Goal: Information Seeking & Learning: Learn about a topic

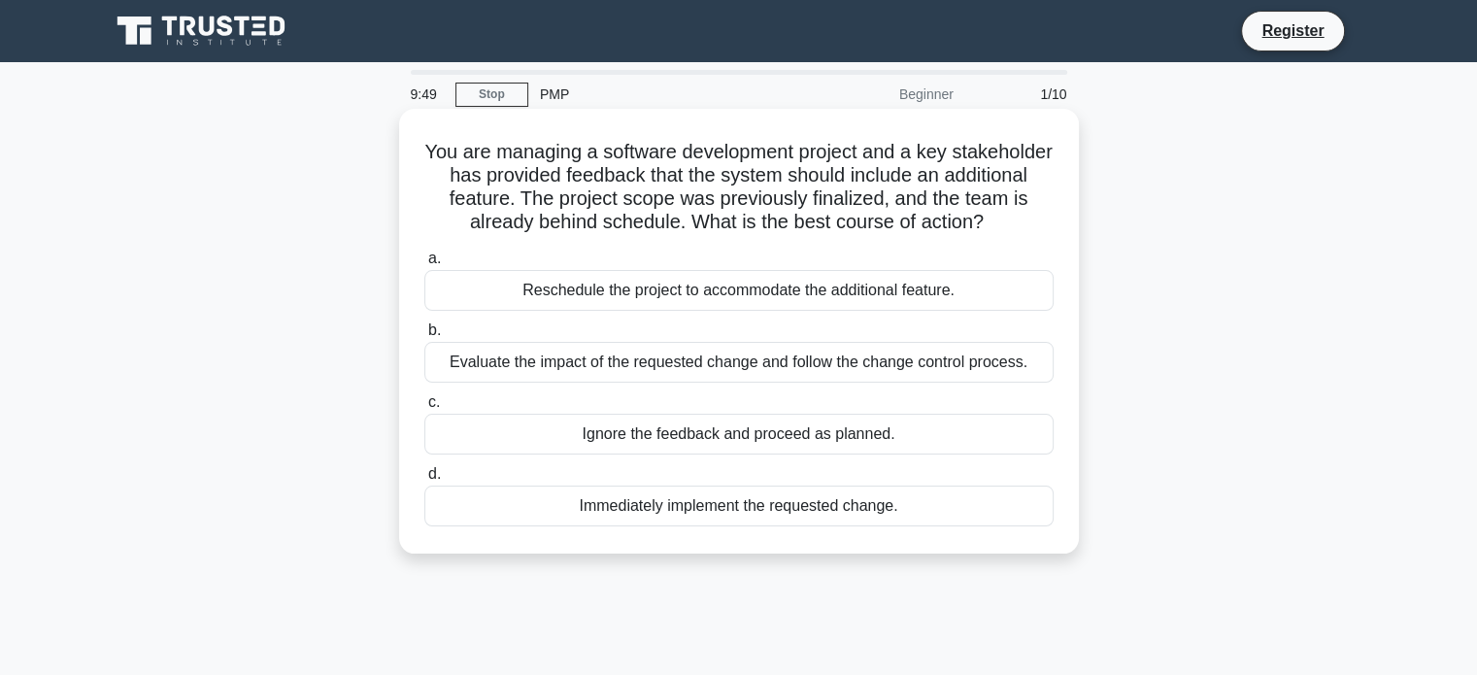
click at [602, 426] on div "Ignore the feedback and proceed as planned." at bounding box center [738, 434] width 629 height 41
click at [424, 409] on input "c. Ignore the feedback and proceed as planned." at bounding box center [424, 402] width 0 height 13
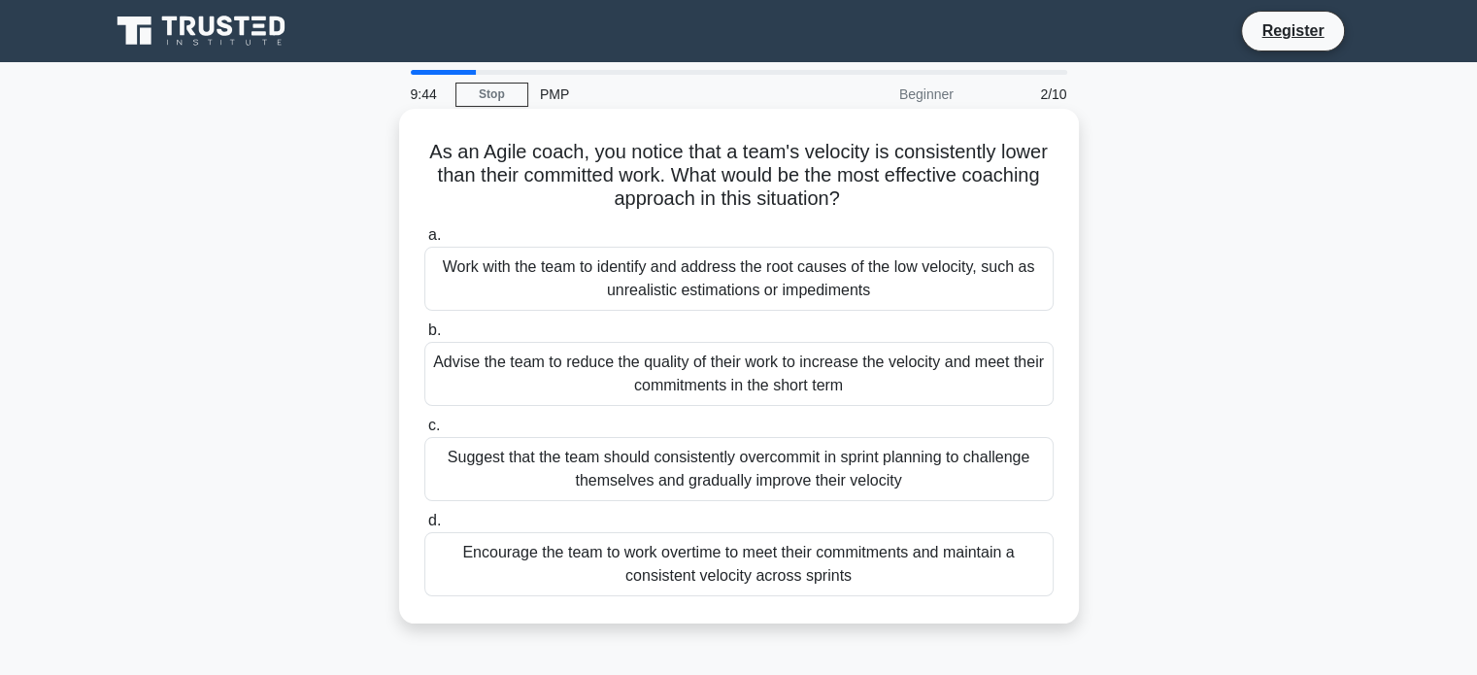
click at [553, 337] on label "b. Advise the team to reduce the quality of their work to increase the velocity…" at bounding box center [738, 361] width 629 height 87
click at [424, 337] on input "b. Advise the team to reduce the quality of their work to increase the velocity…" at bounding box center [424, 330] width 0 height 13
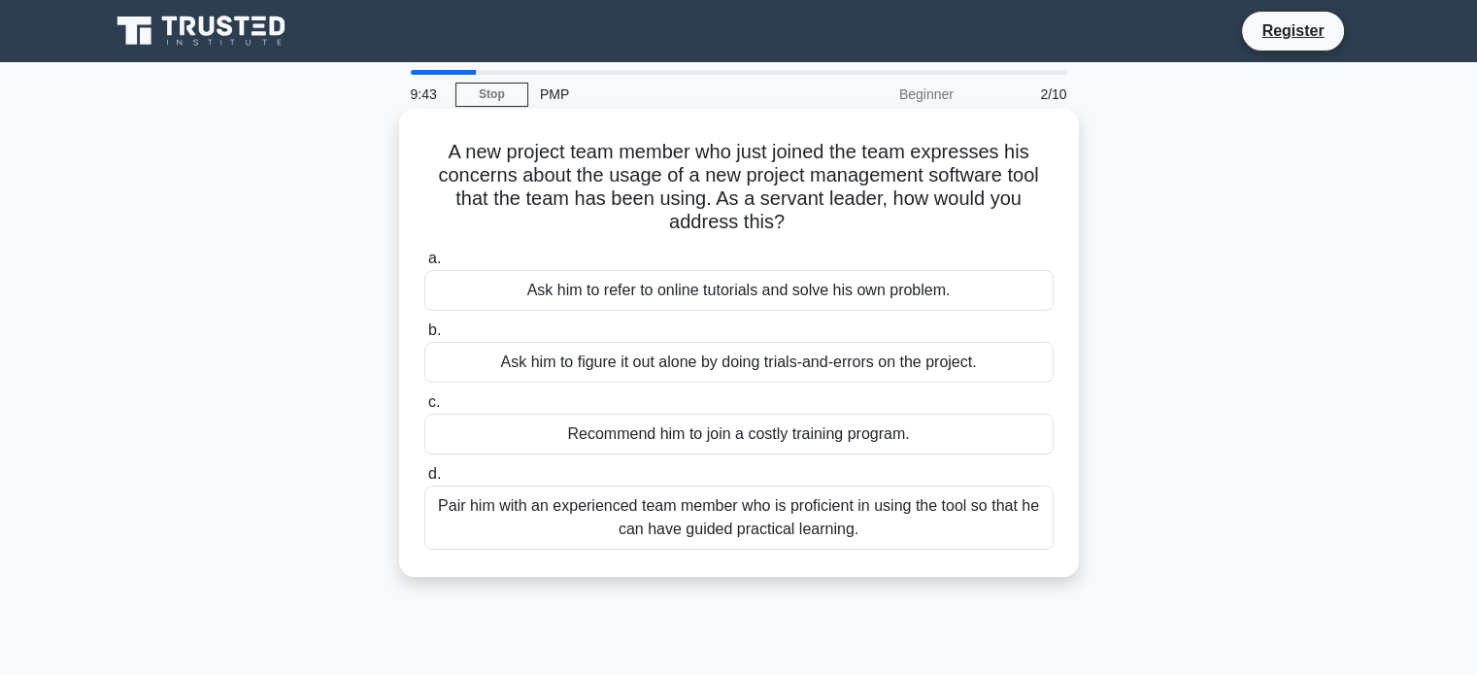
click at [539, 353] on div "Ask him to figure it out alone by doing trials-and-errors on the project." at bounding box center [738, 362] width 629 height 41
click at [424, 337] on input "b. Ask him to figure it out alone by doing trials-and-errors on the project." at bounding box center [424, 330] width 0 height 13
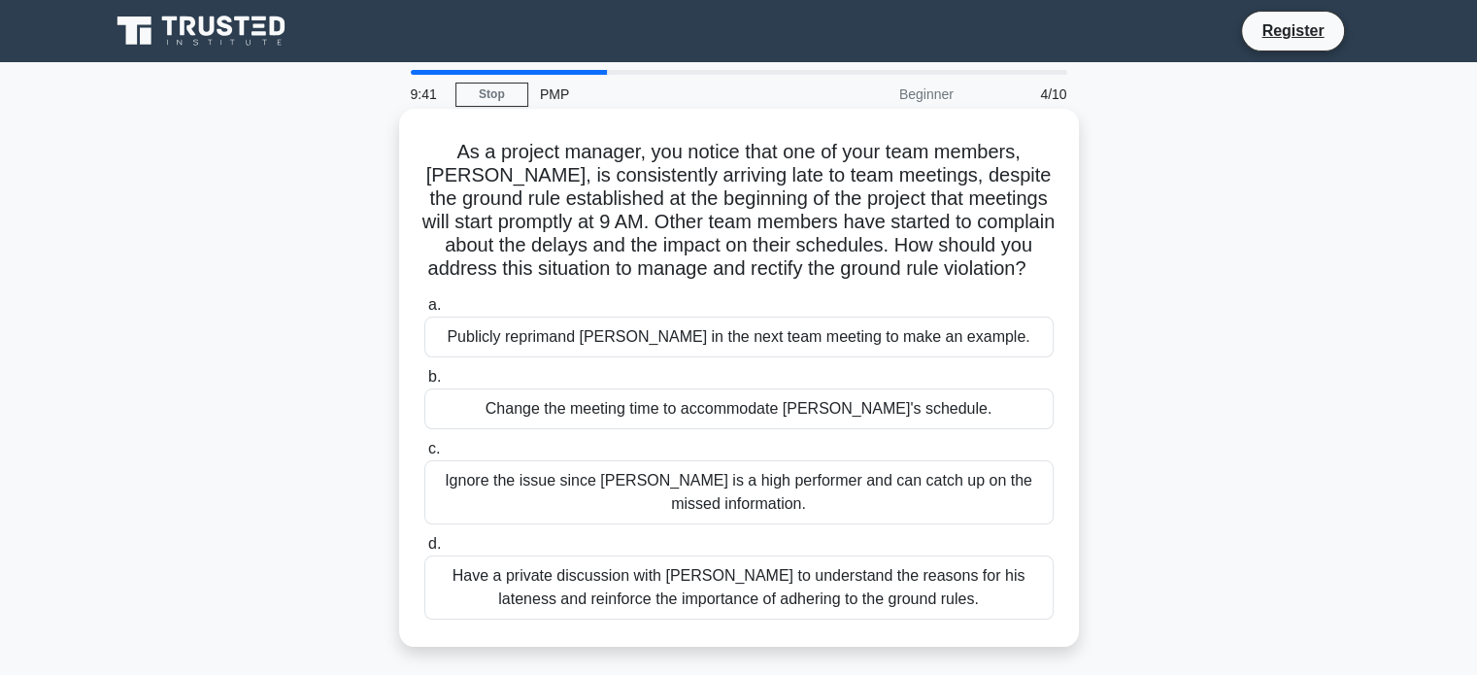
click at [564, 357] on div "Publicly reprimand Tom in the next team meeting to make an example." at bounding box center [738, 336] width 629 height 41
click at [424, 312] on input "a. Publicly reprimand Tom in the next team meeting to make an example." at bounding box center [424, 305] width 0 height 13
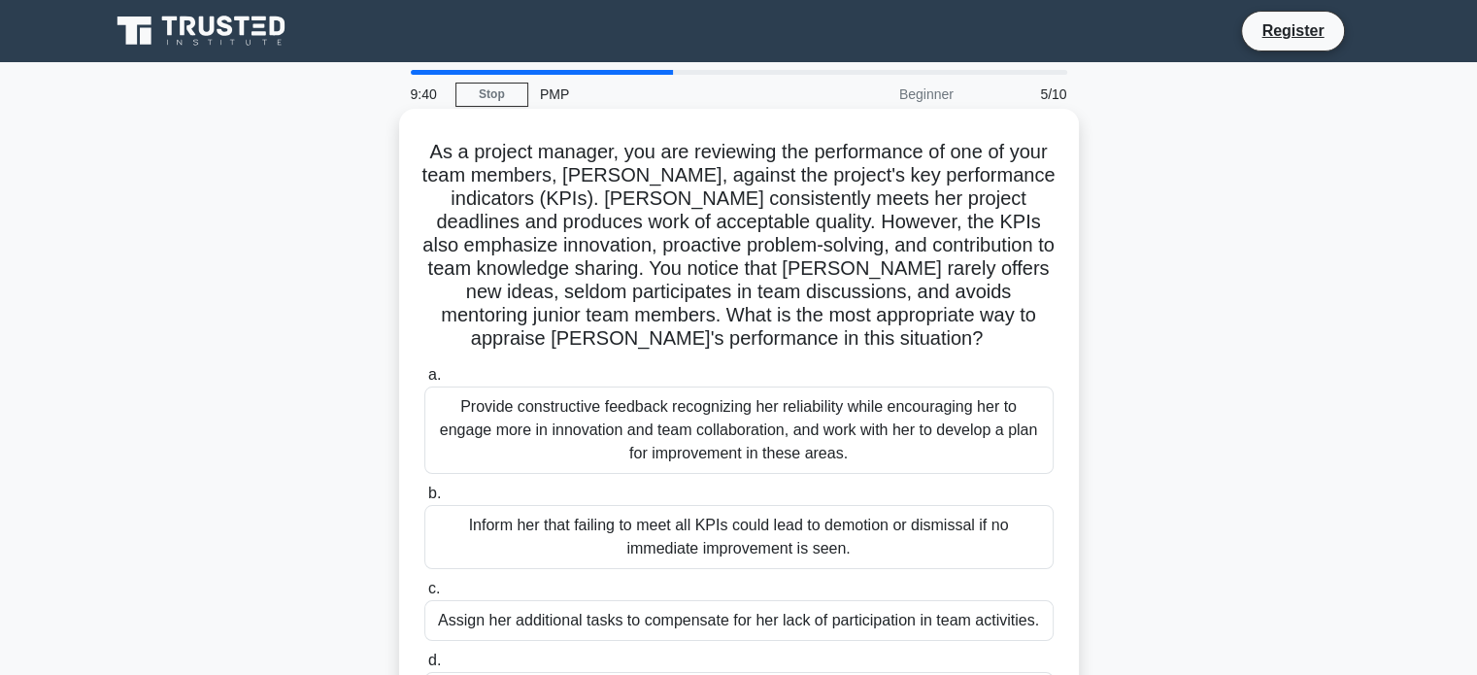
click at [537, 440] on div "Provide constructive feedback recognizing her reliability while encouraging her…" at bounding box center [738, 429] width 629 height 87
click at [424, 382] on input "a. Provide constructive feedback recognizing her reliability while encouraging …" at bounding box center [424, 375] width 0 height 13
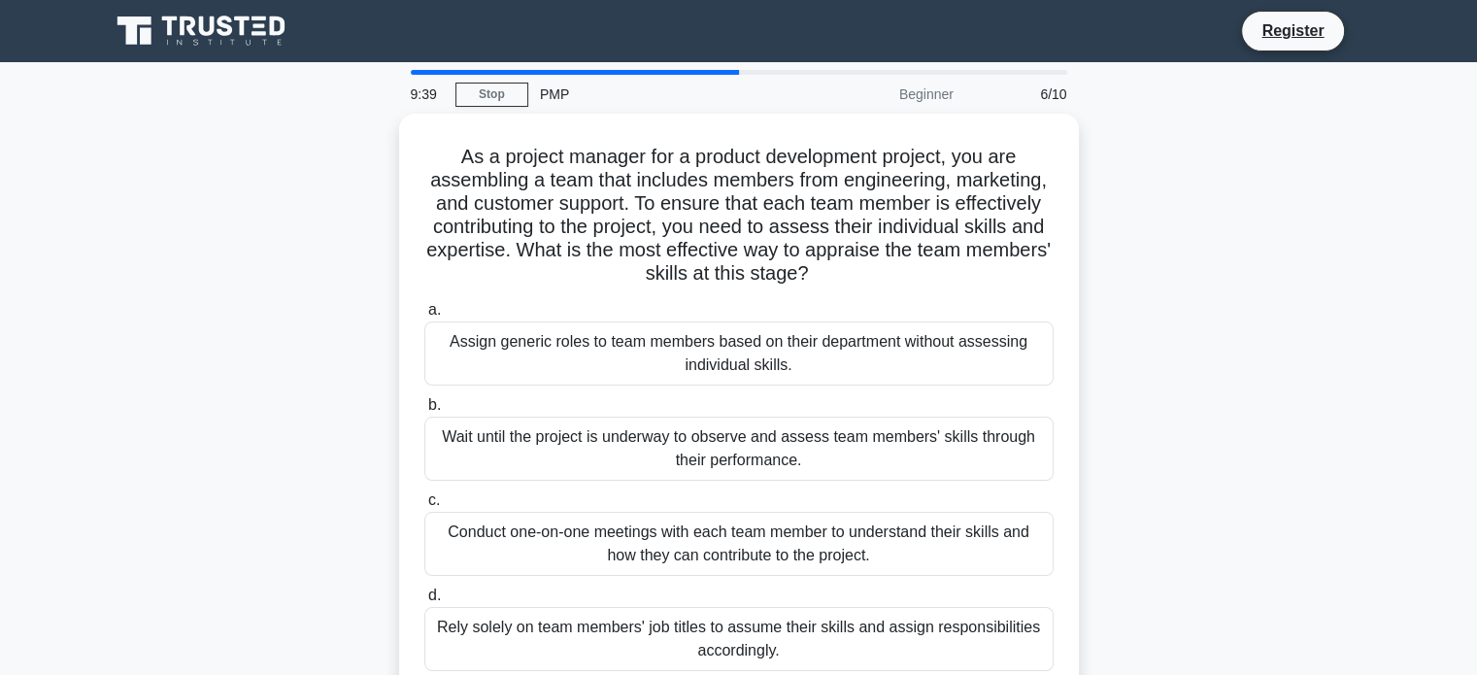
click at [537, 440] on div "Wait until the project is underway to observe and assess team members' skills t…" at bounding box center [738, 448] width 629 height 64
click at [424, 412] on input "b. Wait until the project is underway to observe and assess team members' skill…" at bounding box center [424, 405] width 0 height 13
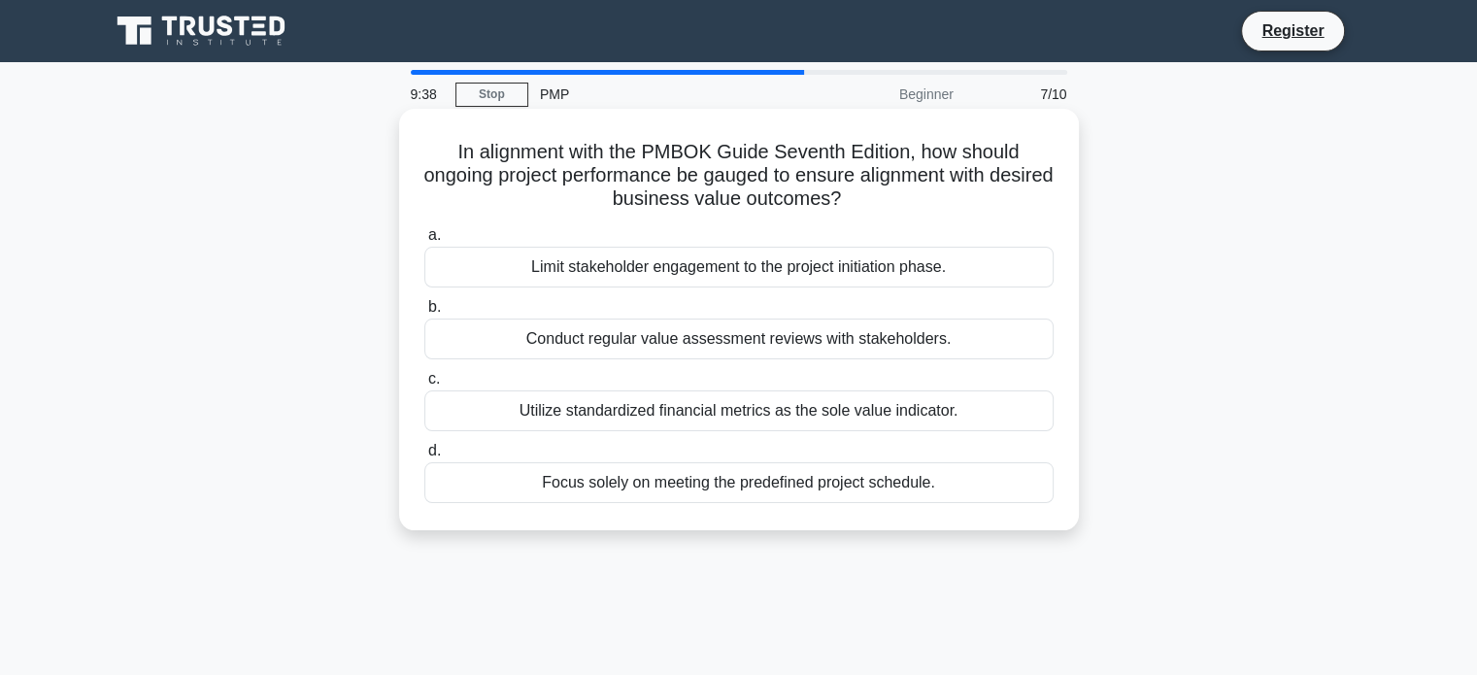
click at [536, 473] on div "Focus solely on meeting the predefined project schedule." at bounding box center [738, 482] width 629 height 41
click at [424, 457] on input "d. Focus solely on meeting the predefined project schedule." at bounding box center [424, 451] width 0 height 13
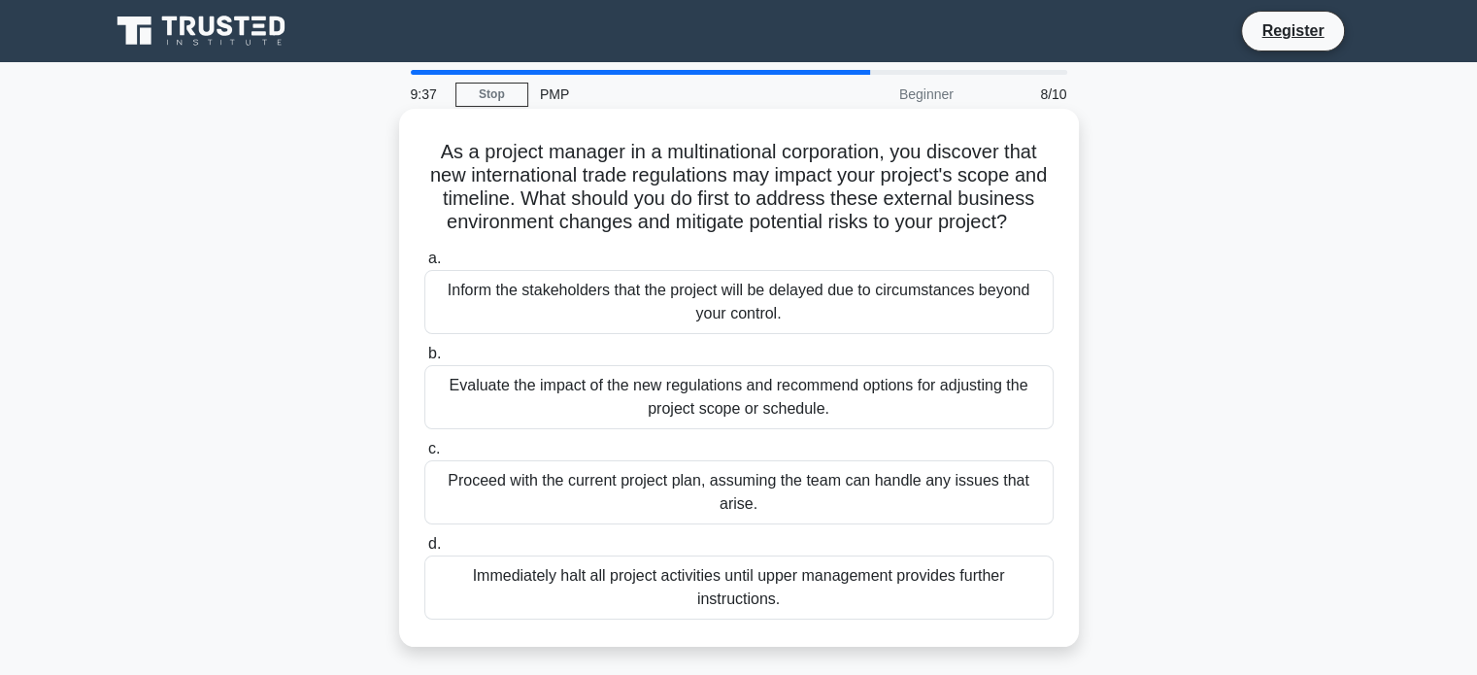
click at [540, 426] on div "Evaluate the impact of the new regulations and recommend options for adjusting …" at bounding box center [738, 397] width 629 height 64
click at [424, 360] on input "b. Evaluate the impact of the new regulations and recommend options for adjusti…" at bounding box center [424, 354] width 0 height 13
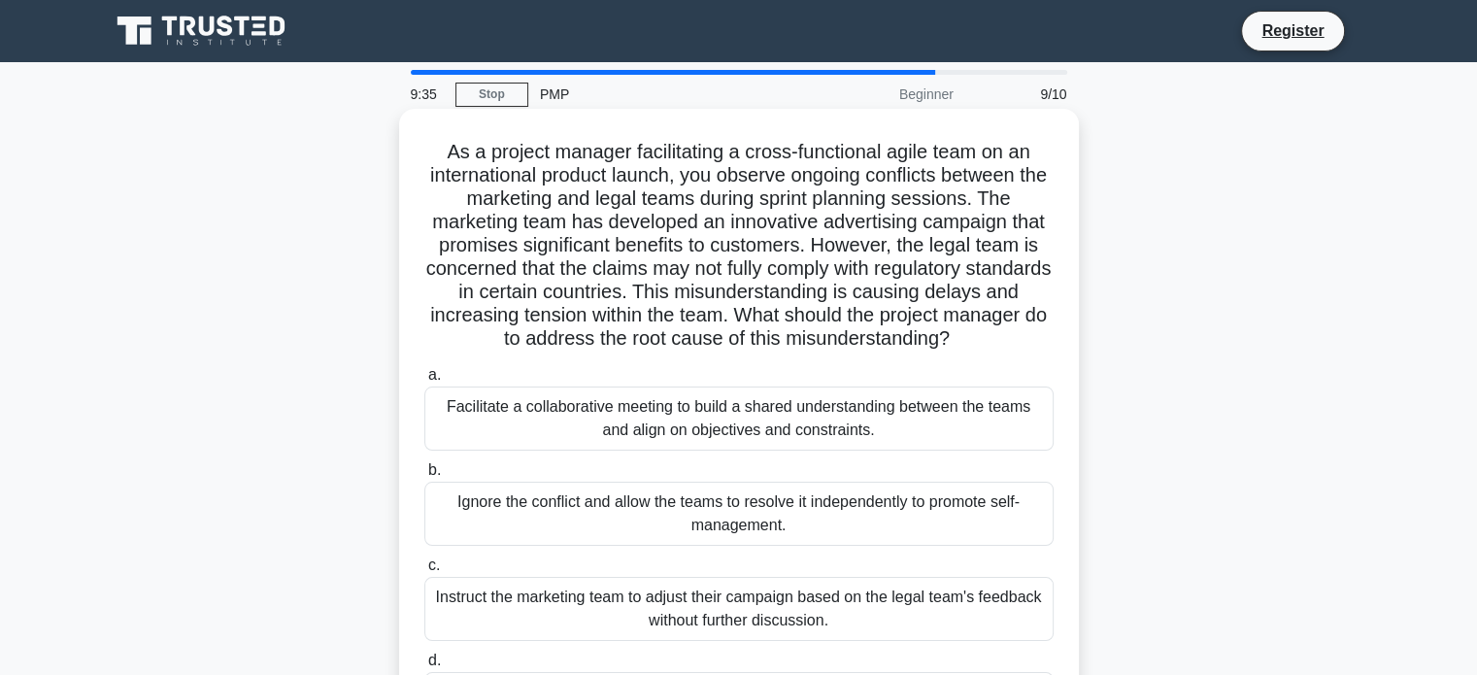
drag, startPoint x: 535, startPoint y: 457, endPoint x: 538, endPoint y: 446, distance: 12.0
click at [538, 446] on div "a. Facilitate a collaborative meeting to build a shared understanding between t…" at bounding box center [739, 549] width 652 height 381
click at [538, 446] on div "Facilitate a collaborative meeting to build a shared understanding between the …" at bounding box center [738, 418] width 629 height 64
click at [424, 382] on input "a. Facilitate a collaborative meeting to build a shared understanding between t…" at bounding box center [424, 375] width 0 height 13
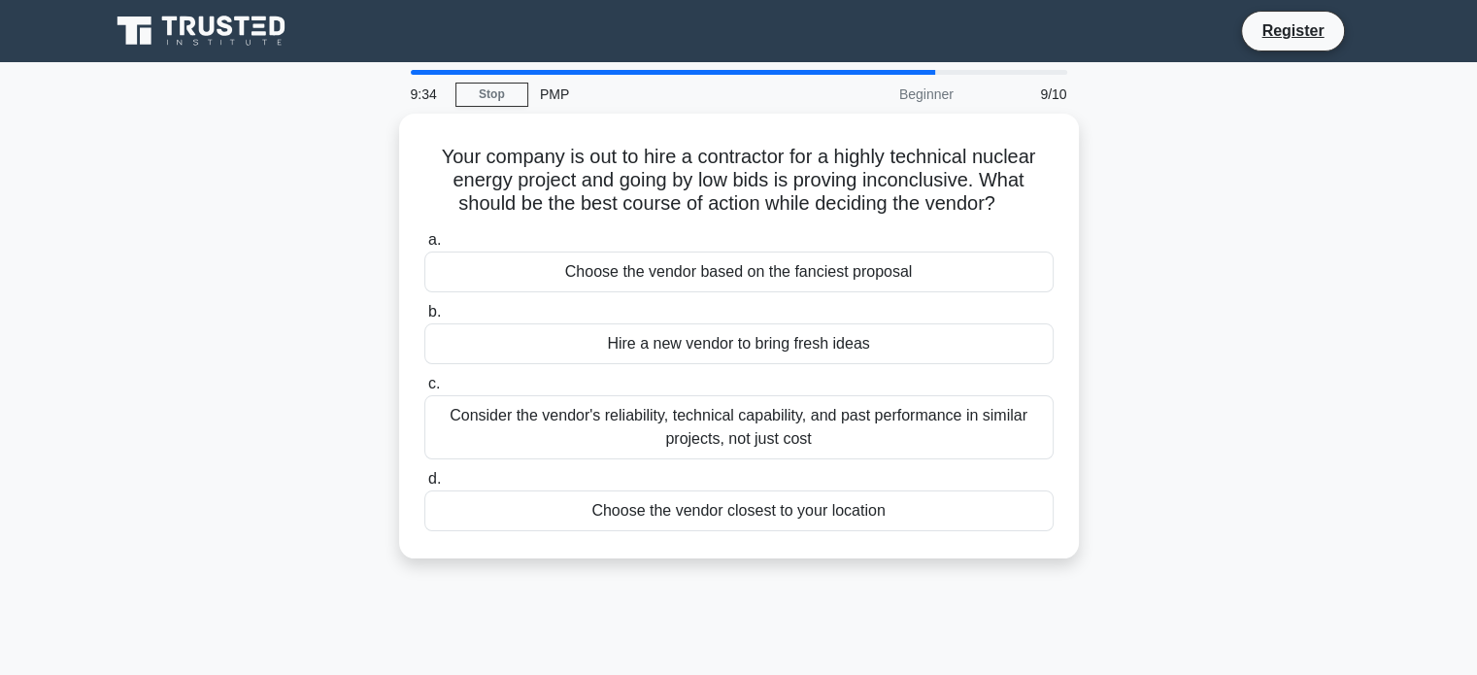
click at [538, 446] on div "Consider the vendor's reliability, technical capability, and past performance i…" at bounding box center [738, 427] width 629 height 64
click at [424, 390] on input "c. Consider the vendor's reliability, technical capability, and past performanc…" at bounding box center [424, 384] width 0 height 13
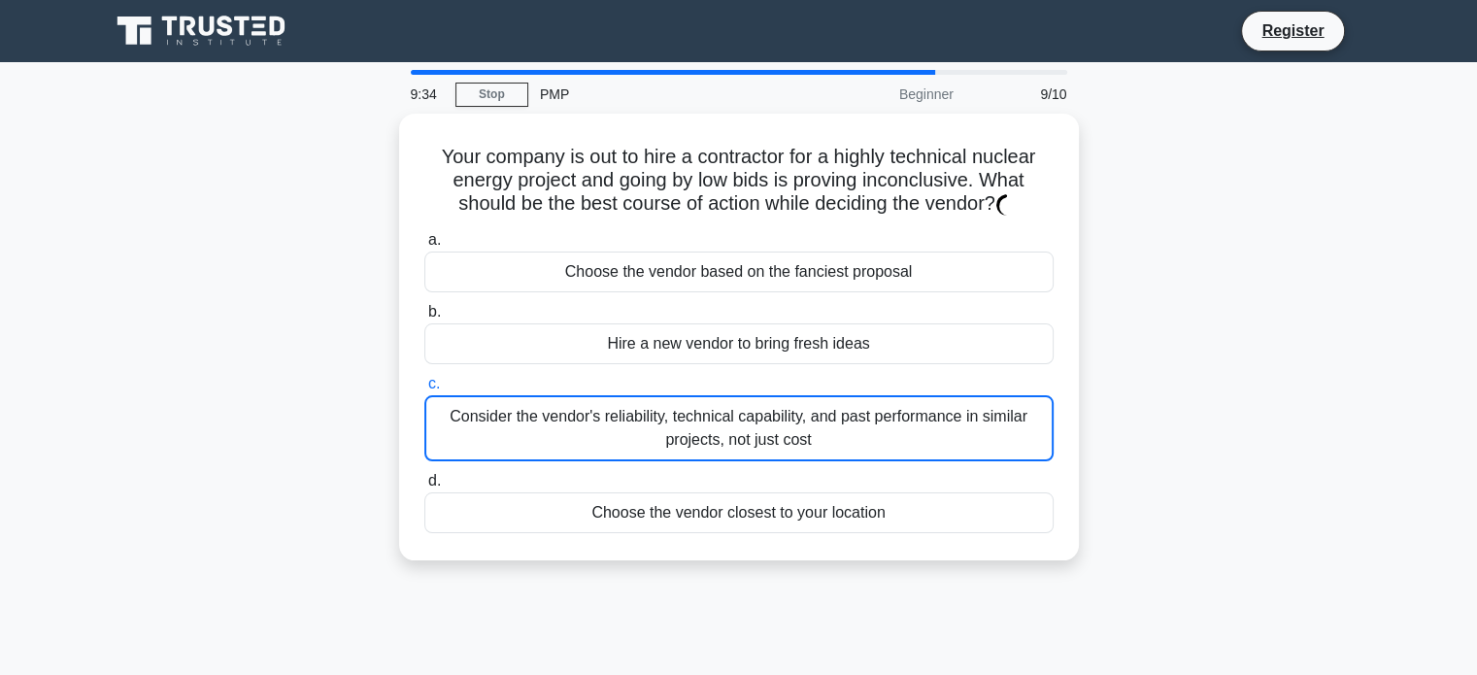
click at [538, 446] on div "Consider the vendor's reliability, technical capability, and past performance i…" at bounding box center [738, 428] width 629 height 66
click at [424, 390] on input "c. Consider the vendor's reliability, technical capability, and past performanc…" at bounding box center [424, 384] width 0 height 13
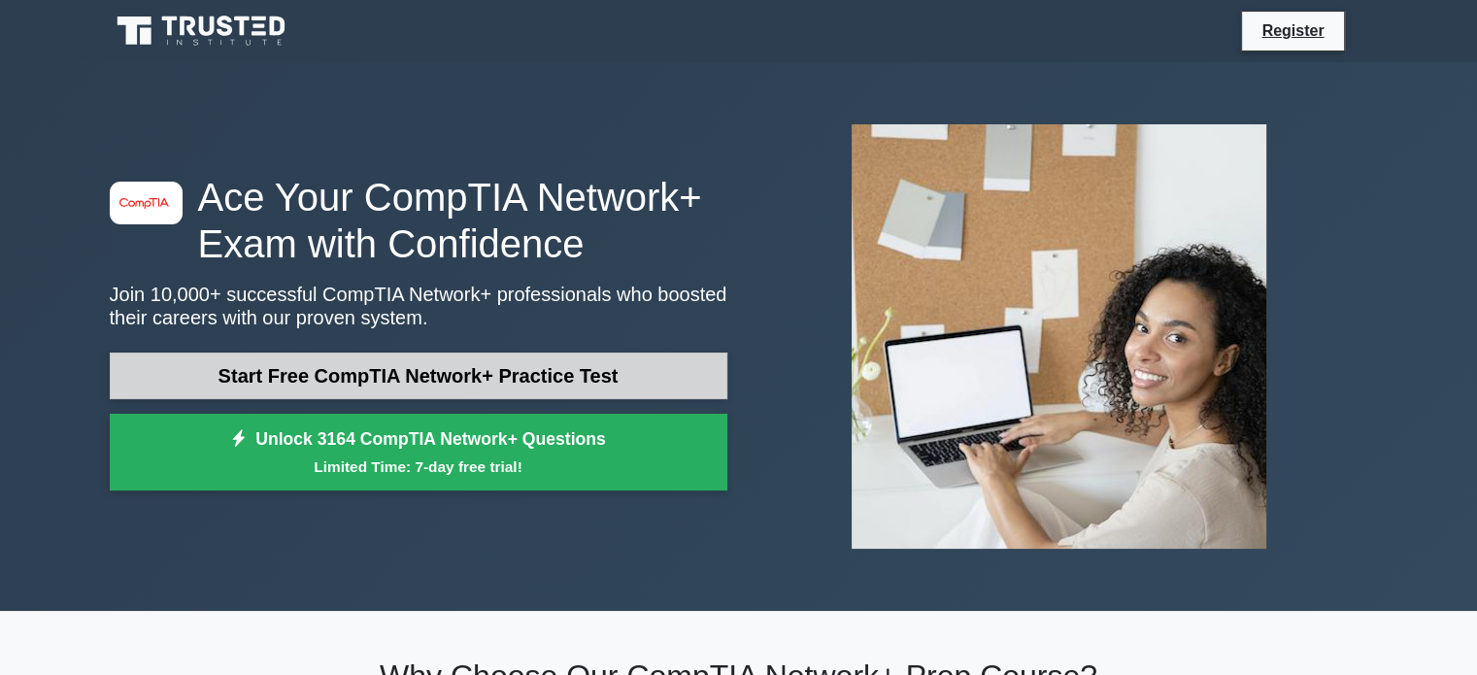
click at [308, 375] on link "Start Free CompTIA Network+ Practice Test" at bounding box center [418, 375] width 617 height 47
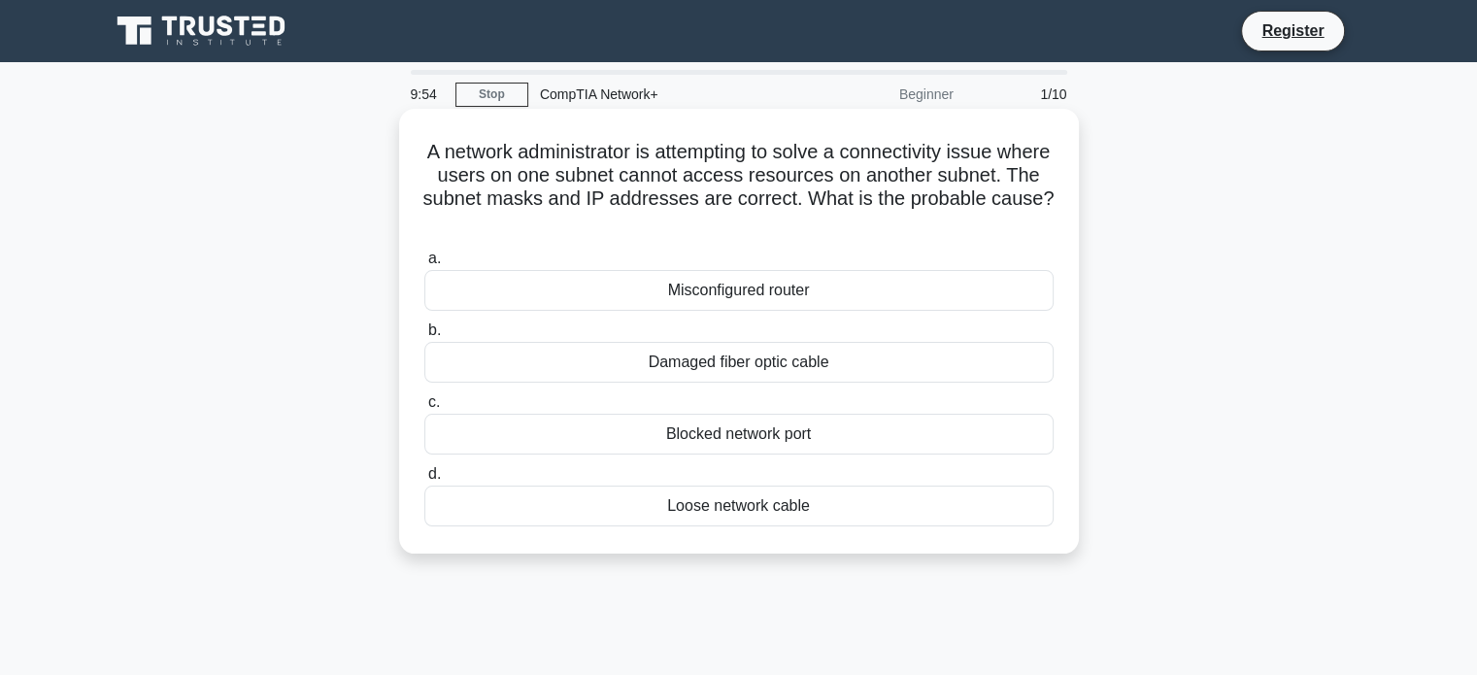
click at [525, 352] on div "Damaged fiber optic cable" at bounding box center [738, 362] width 629 height 41
click at [424, 337] on input "b. Damaged fiber optic cable" at bounding box center [424, 330] width 0 height 13
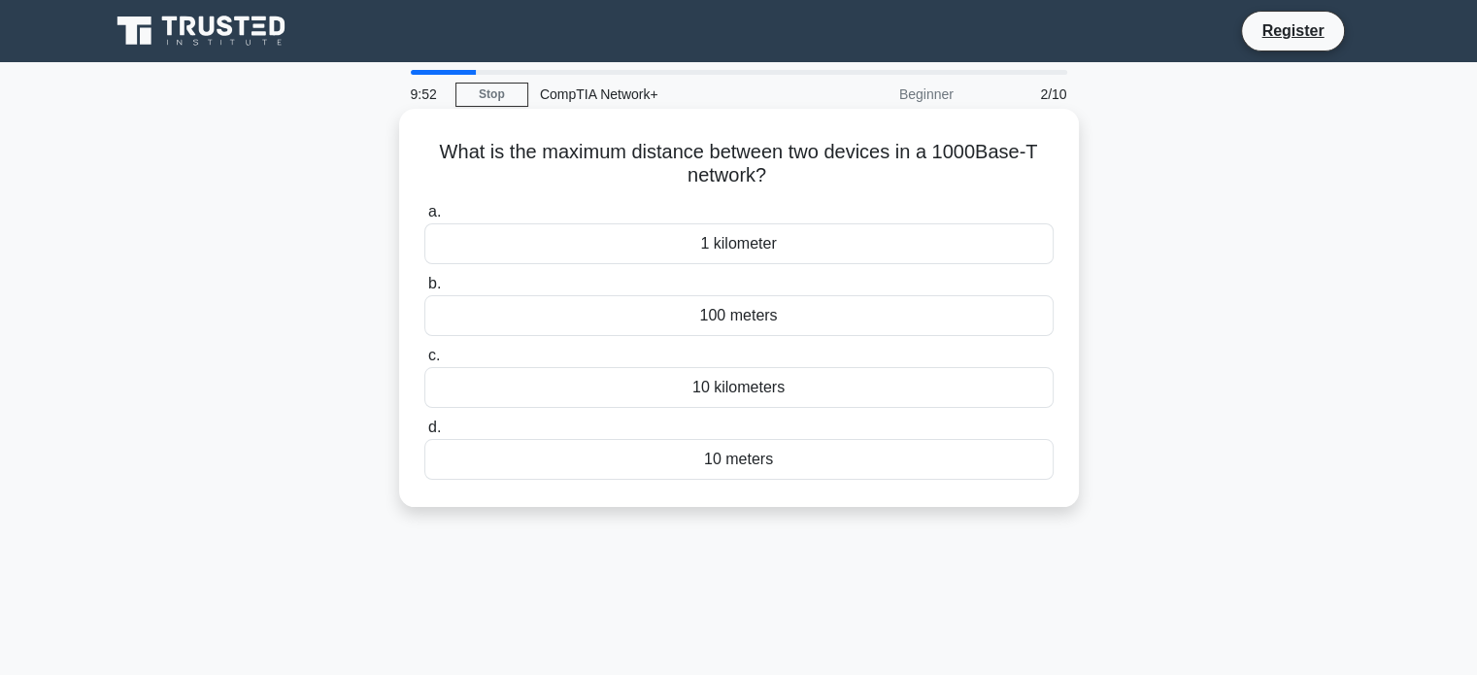
click at [548, 321] on div "100 meters" at bounding box center [738, 315] width 629 height 41
click at [424, 290] on input "b. 100 meters" at bounding box center [424, 284] width 0 height 13
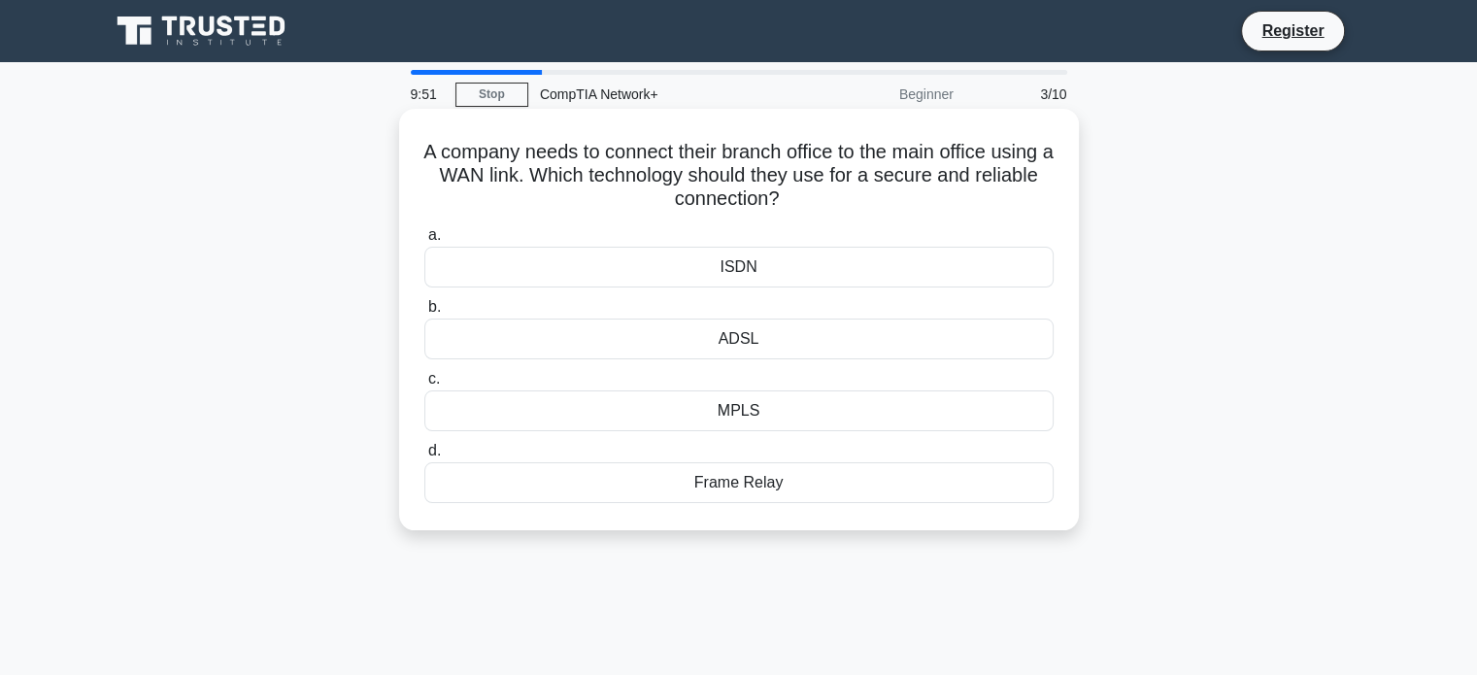
click at [548, 337] on div "ADSL" at bounding box center [738, 338] width 629 height 41
click at [424, 314] on input "b. ADSL" at bounding box center [424, 307] width 0 height 13
